Goal: Task Accomplishment & Management: Manage account settings

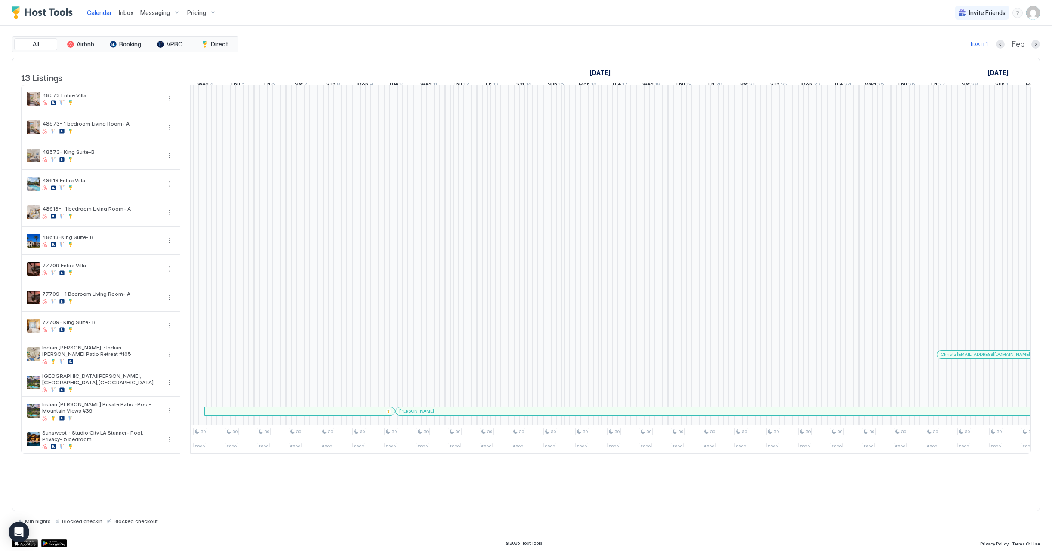
scroll to position [0, 478]
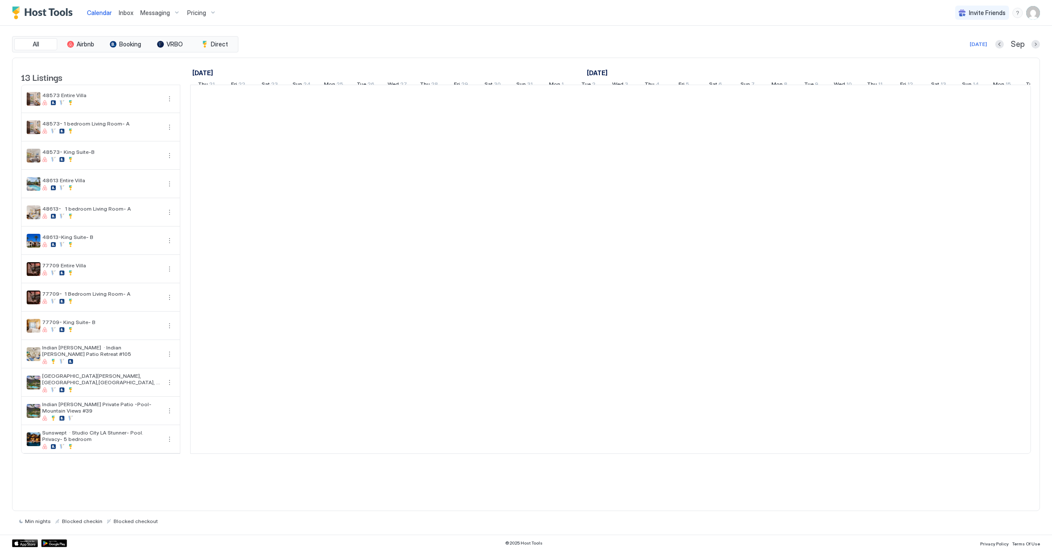
scroll to position [0, 478]
click at [1028, 14] on img "User profile" at bounding box center [1033, 13] width 14 height 14
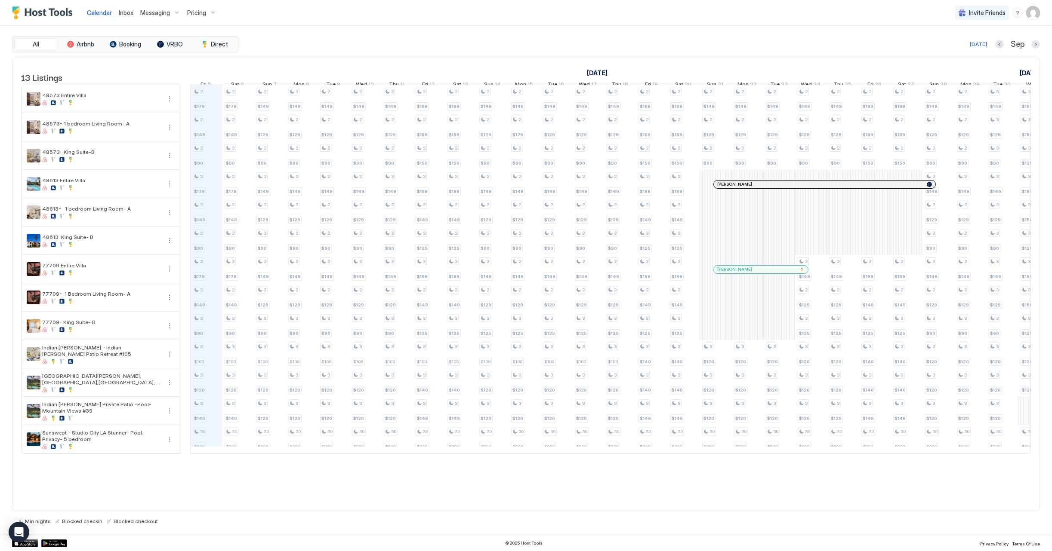
click at [1035, 13] on img "User profile" at bounding box center [1033, 13] width 14 height 14
click at [971, 47] on div "Settings" at bounding box center [984, 48] width 109 height 15
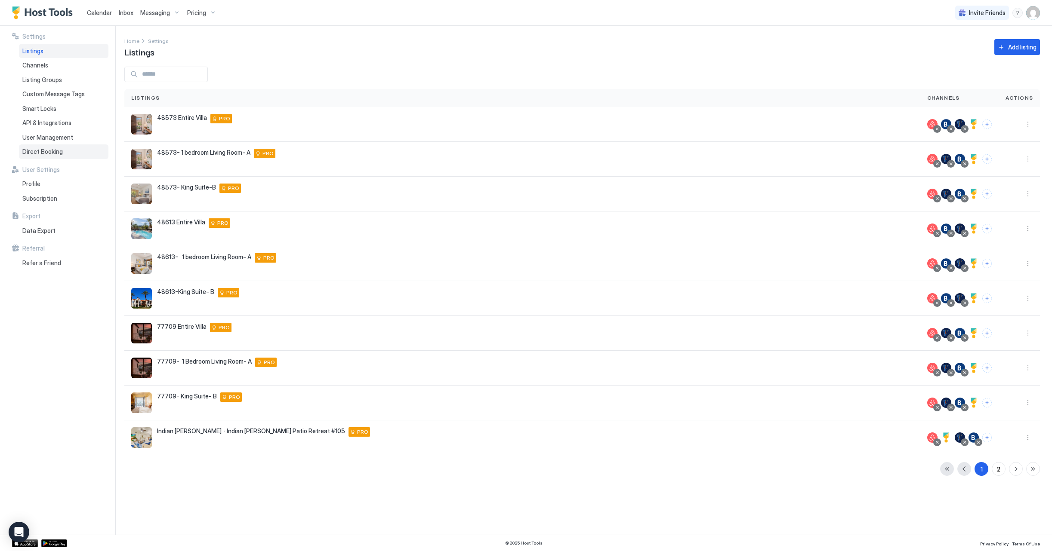
click at [32, 150] on span "Direct Booking" at bounding box center [42, 152] width 40 height 8
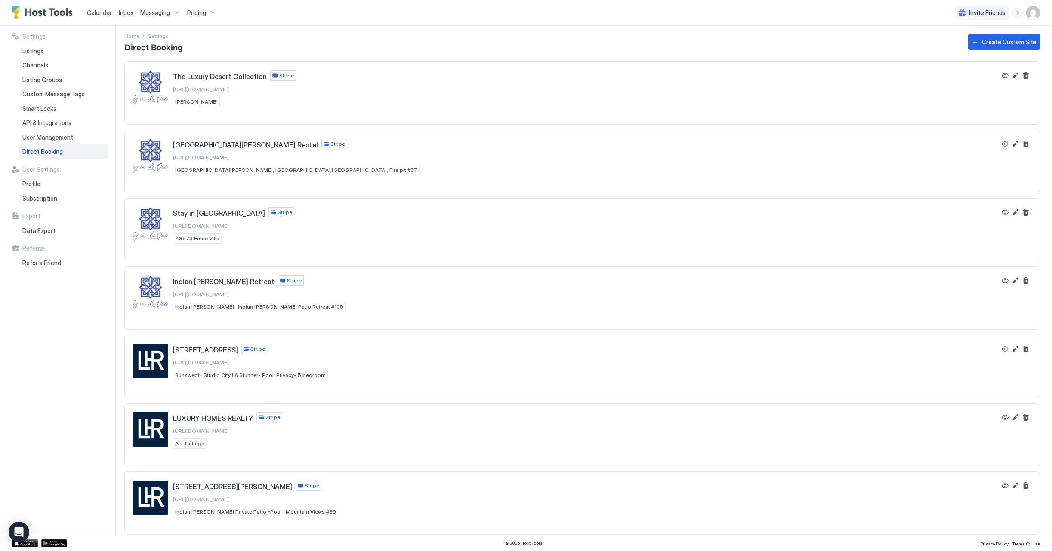
scroll to position [5, 0]
click at [1006, 210] on button "View" at bounding box center [1005, 212] width 10 height 10
click at [1003, 78] on button "View" at bounding box center [1005, 76] width 10 height 10
